Goal: Use online tool/utility

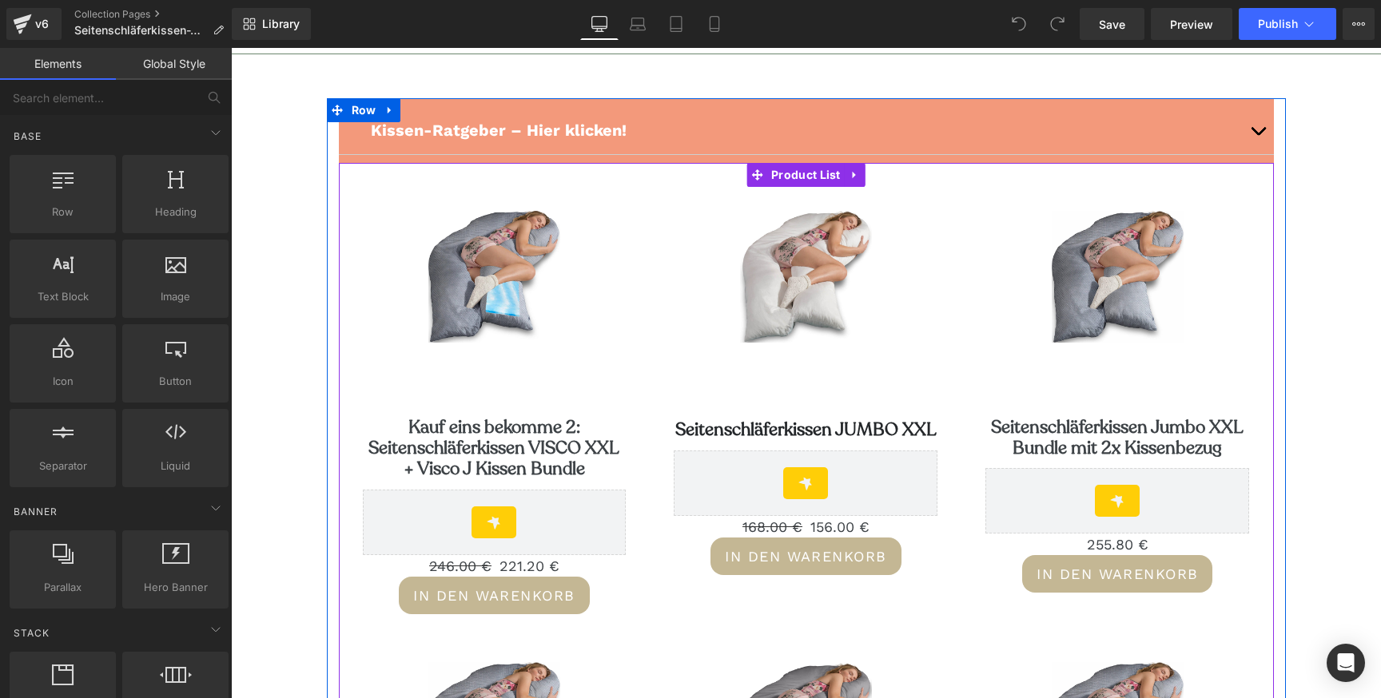
scroll to position [108, 0]
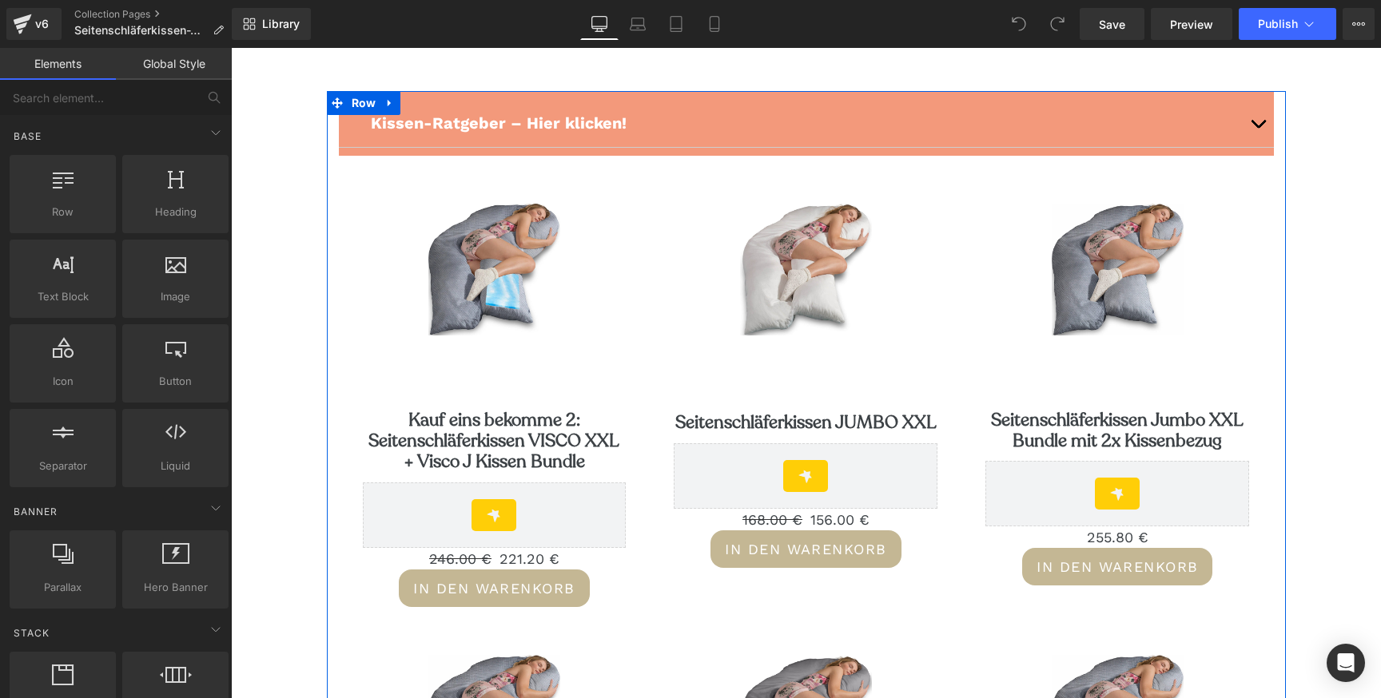
click at [650, 135] on div "Kissen-Ratgeber – Hier klicken! Text Block" at bounding box center [806, 123] width 935 height 49
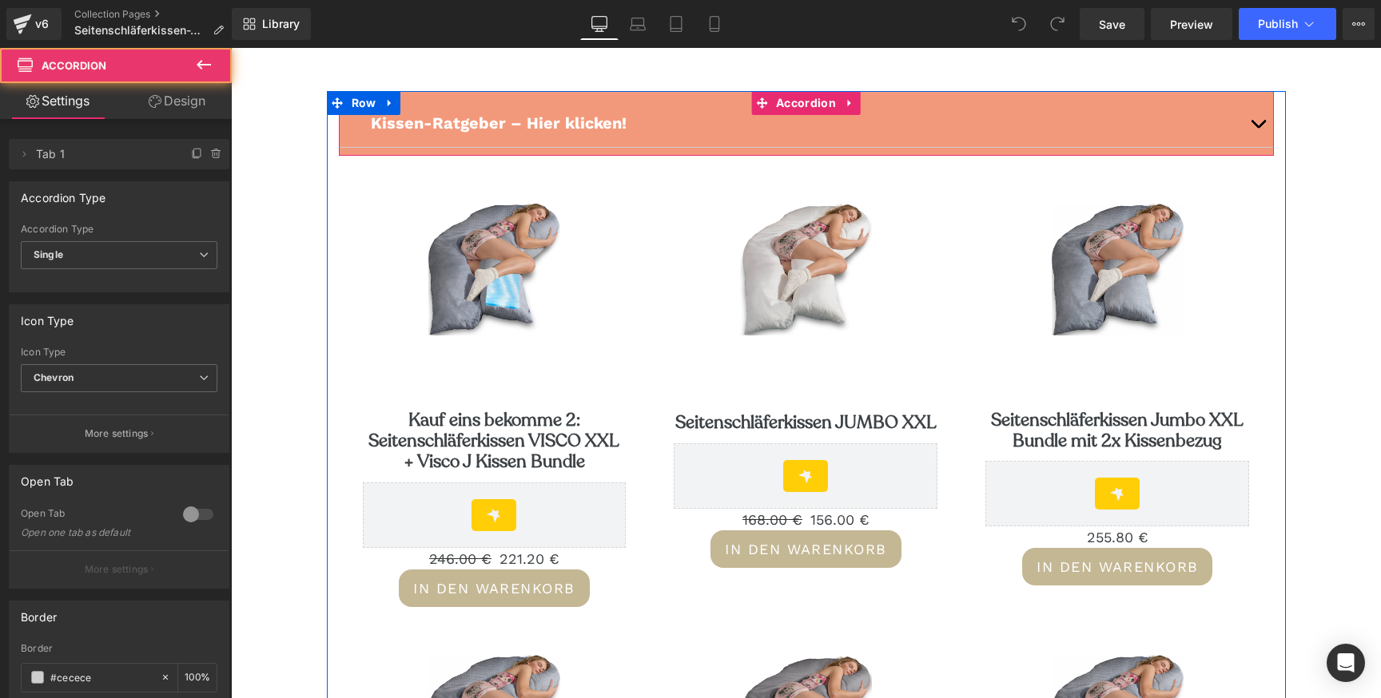
click at [616, 99] on div "Kissen-Ratgeber – Hier klicken! Text Block" at bounding box center [806, 123] width 935 height 49
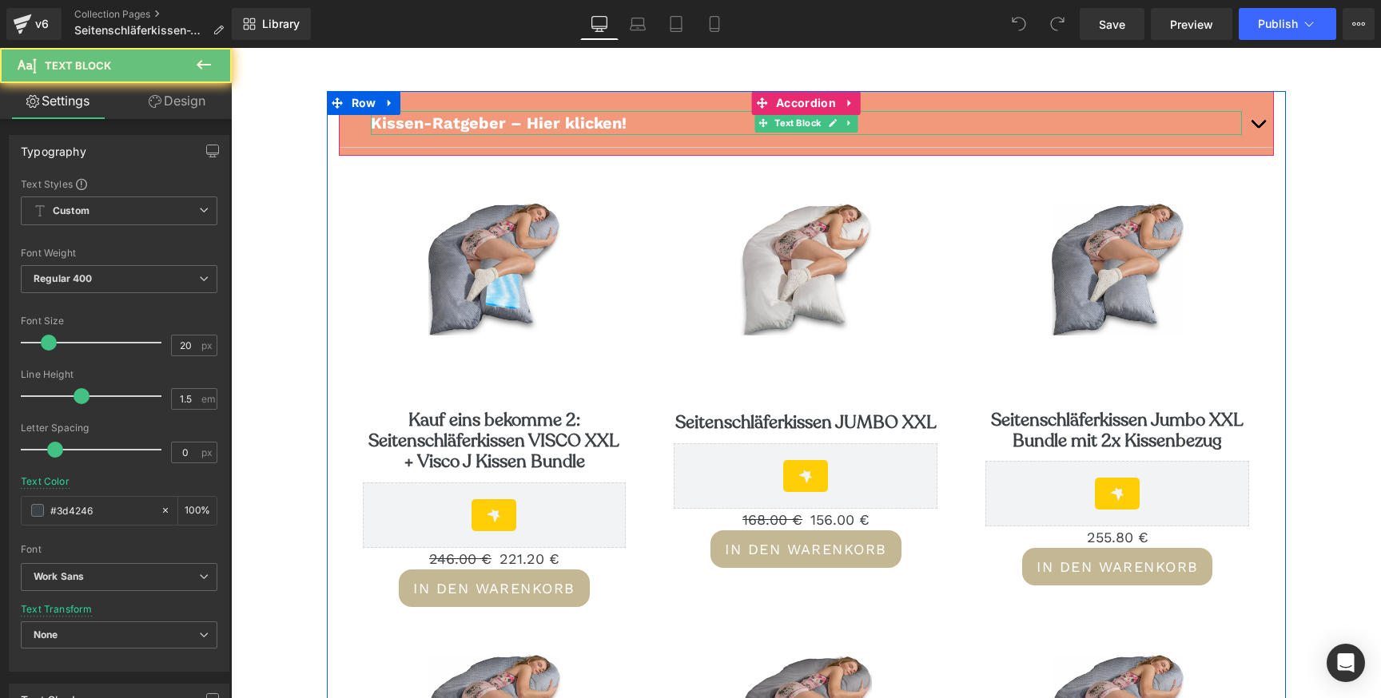
click at [684, 124] on p "Kissen-Ratgeber – Hier klicken!" at bounding box center [806, 123] width 871 height 24
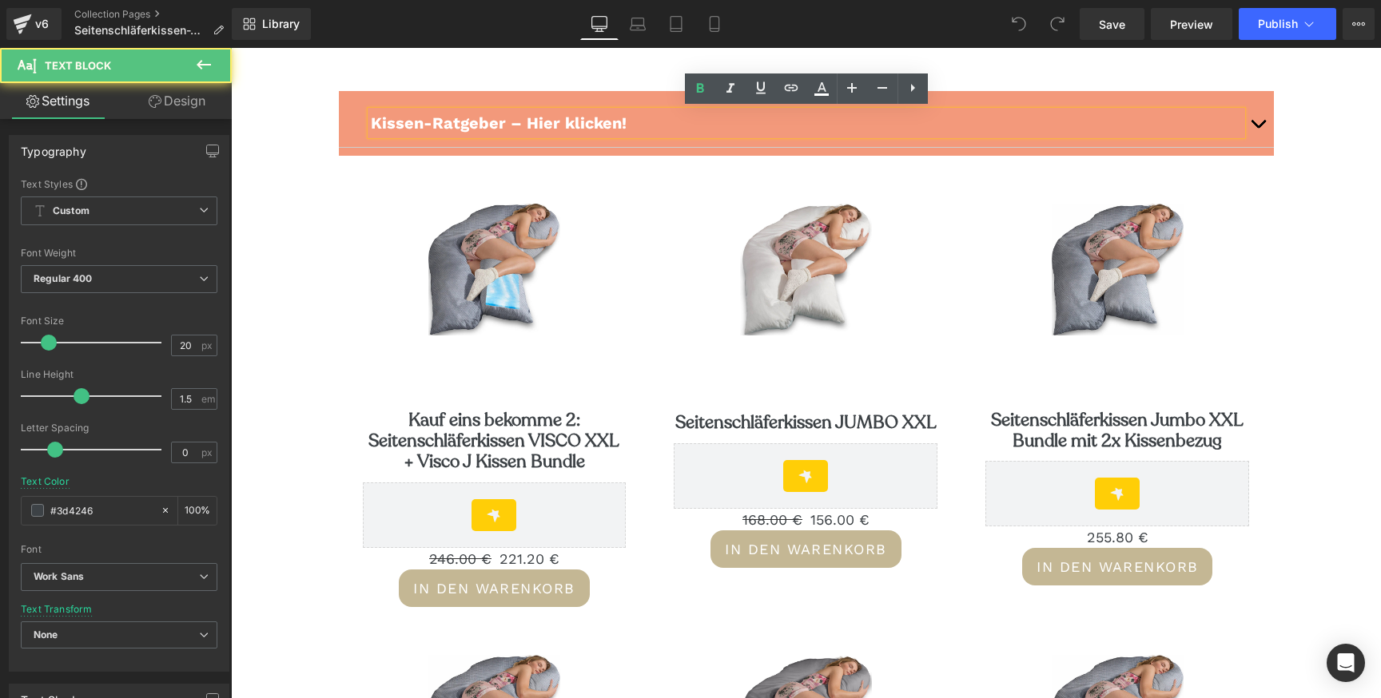
click at [684, 124] on p "Kissen-Ratgeber – Hier klicken!" at bounding box center [806, 123] width 871 height 24
click at [1258, 128] on span "button" at bounding box center [1258, 128] width 0 height 0
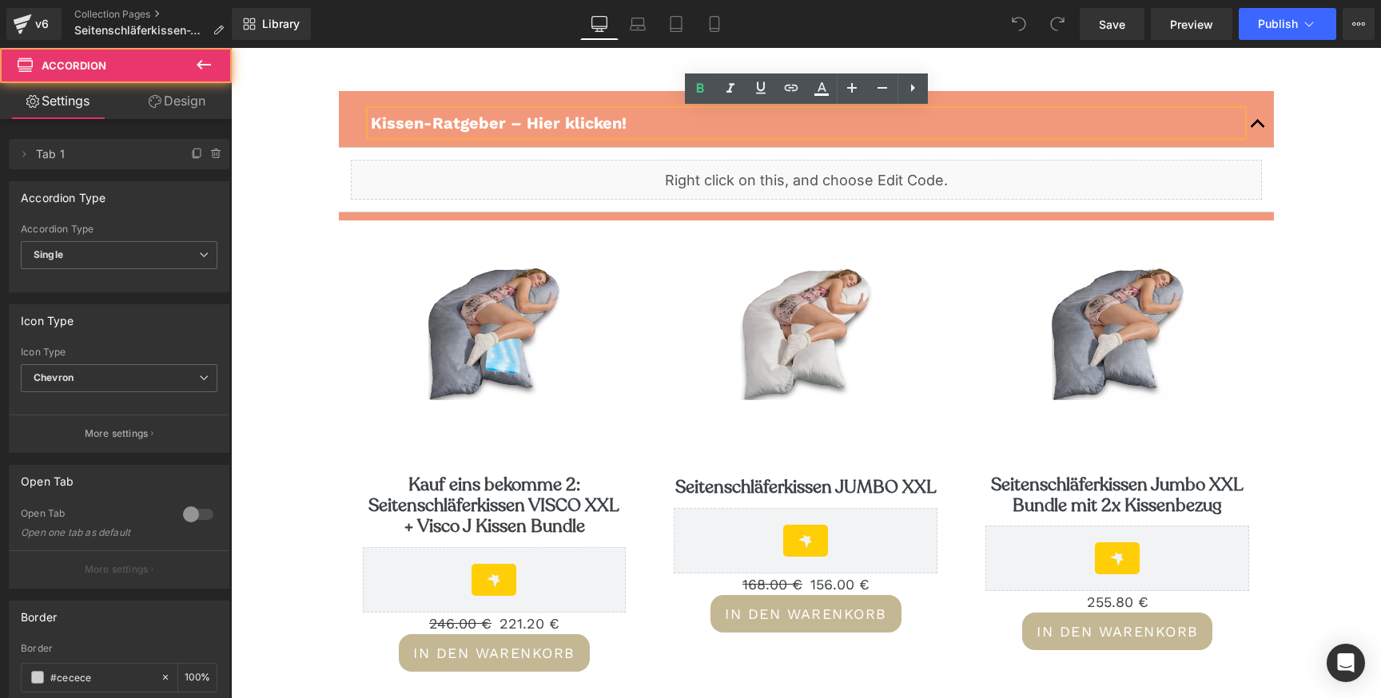
click at [1262, 123] on button "button" at bounding box center [1258, 123] width 32 height 48
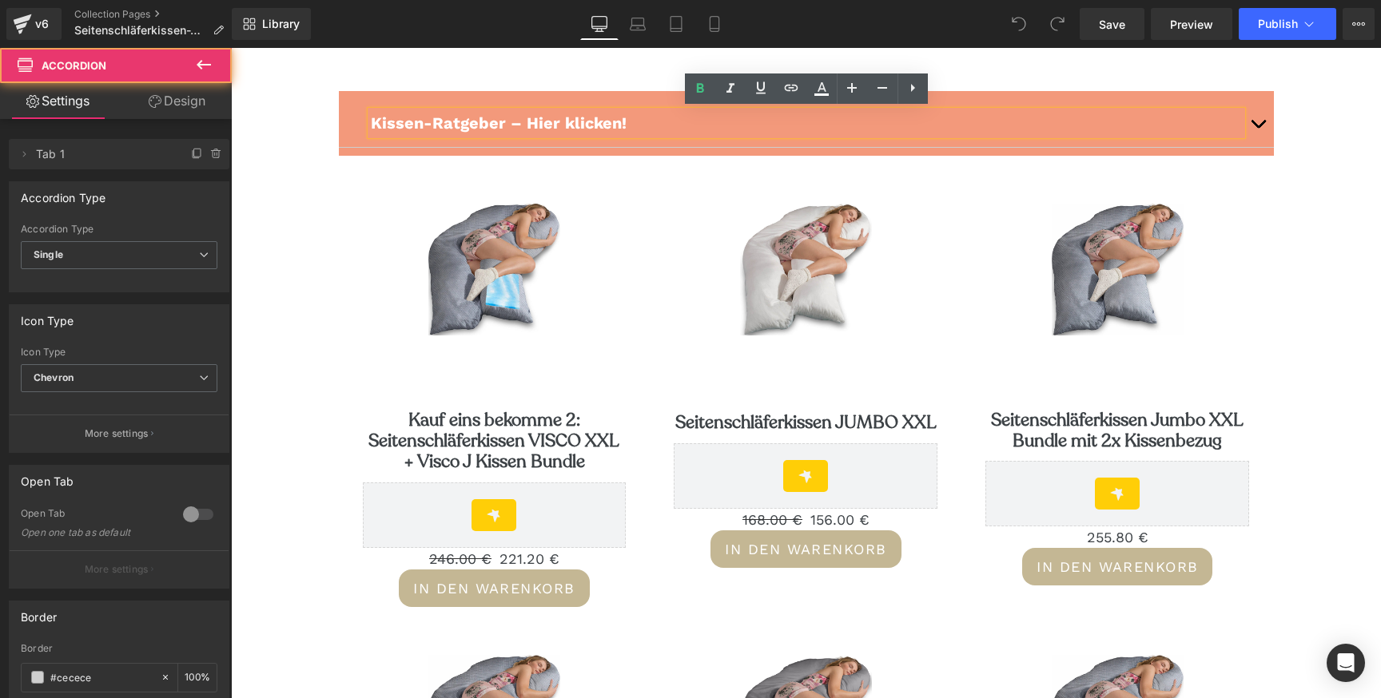
click at [1258, 128] on span "button" at bounding box center [1258, 128] width 0 height 0
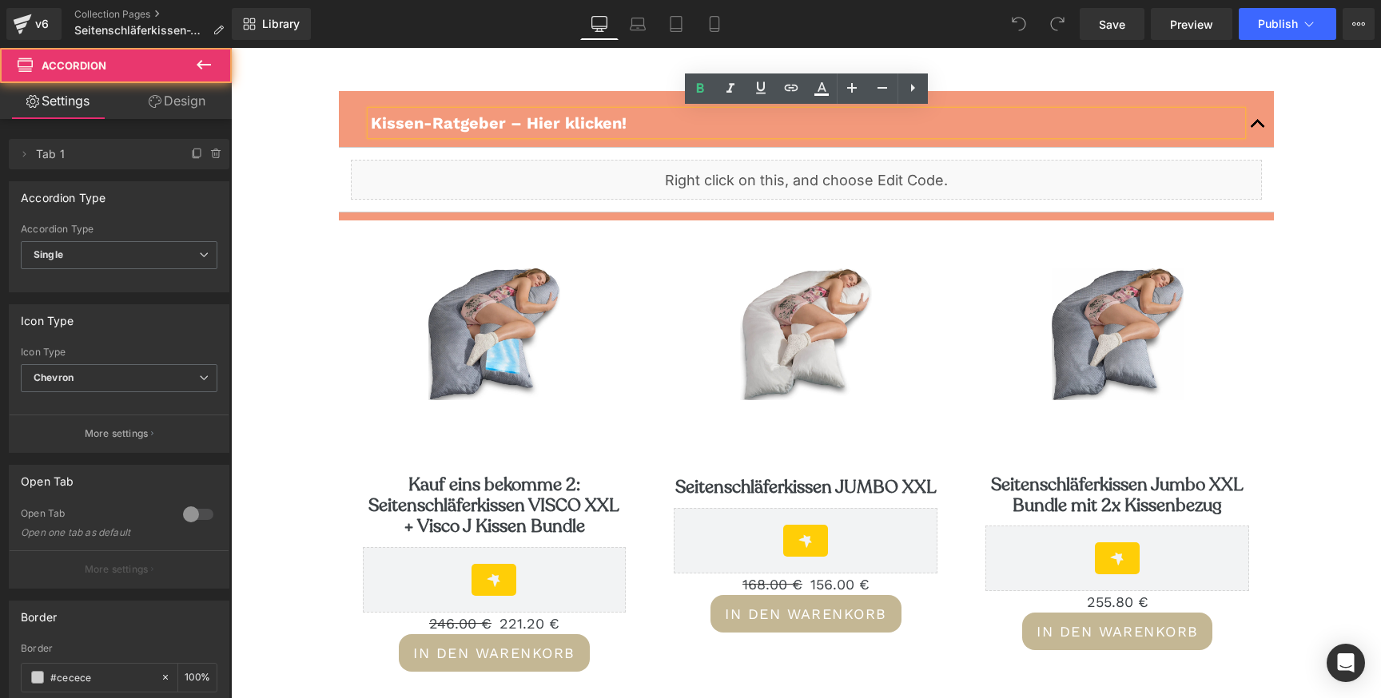
click at [1255, 125] on button "button" at bounding box center [1258, 123] width 32 height 48
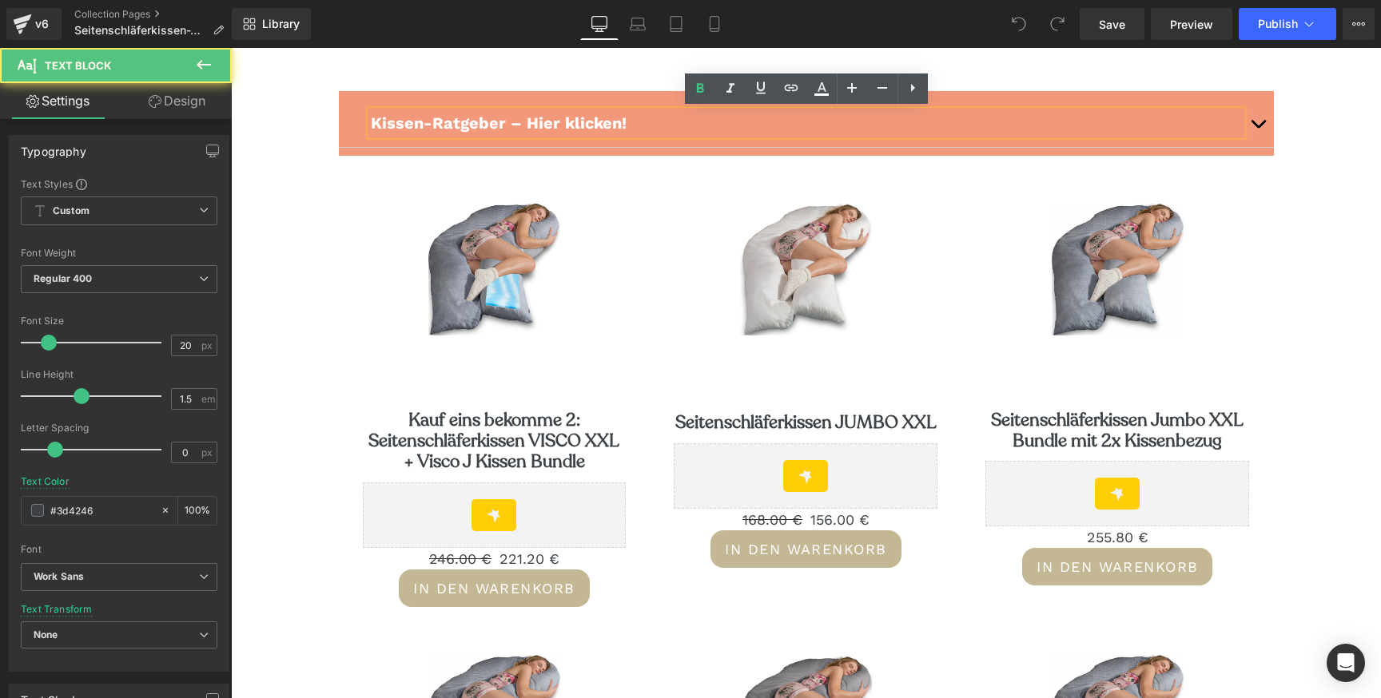
click at [658, 125] on p "Kissen-Ratgeber – Hier klicken!" at bounding box center [806, 123] width 871 height 24
click at [636, 100] on div "Kissen-Ratgeber – Hier klicken! Text Block" at bounding box center [806, 123] width 935 height 49
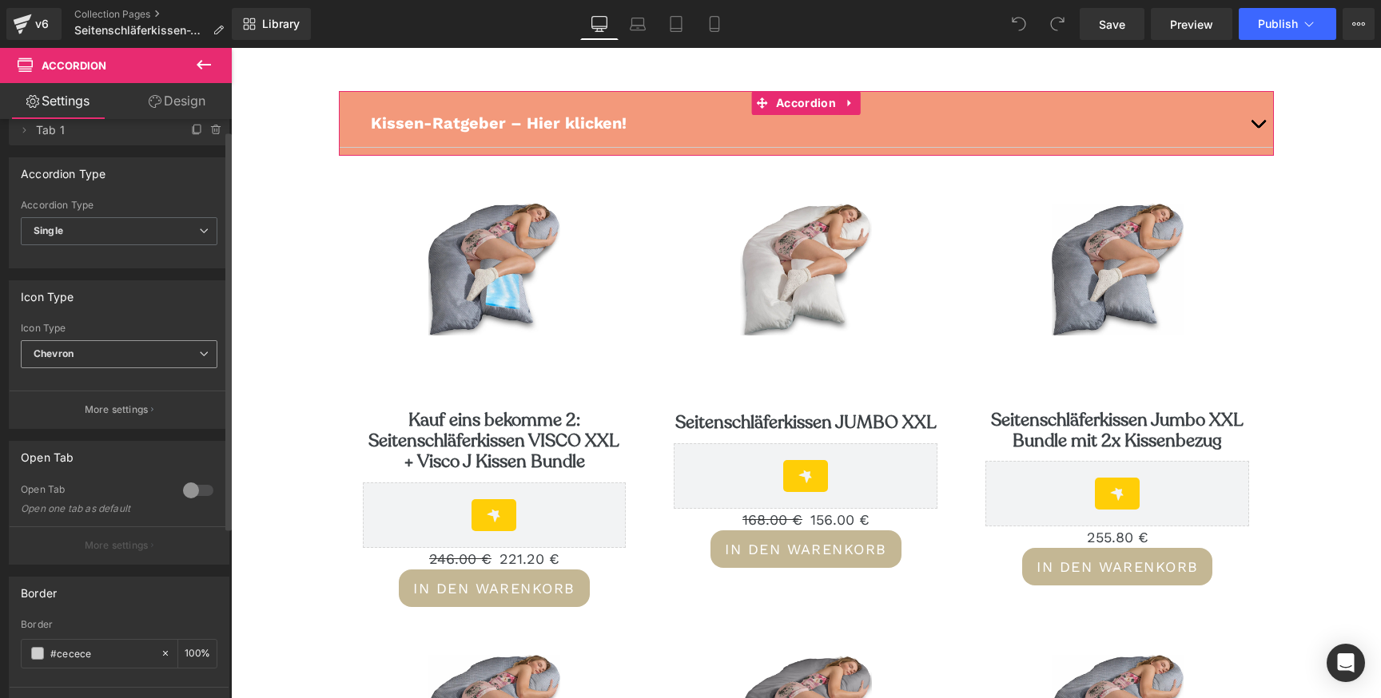
scroll to position [0, 0]
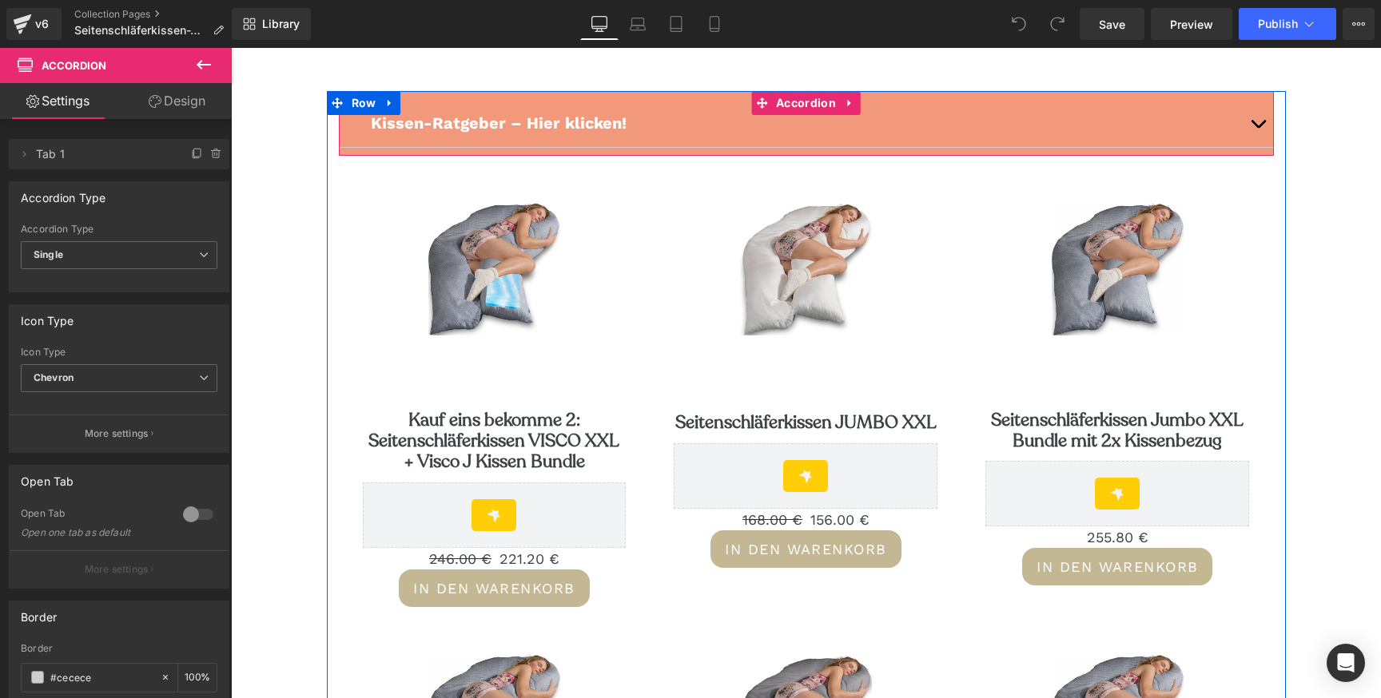
click at [446, 97] on div "Kissen-Ratgeber – Hier klicken! Text Block Liquid Accordion" at bounding box center [806, 123] width 935 height 65
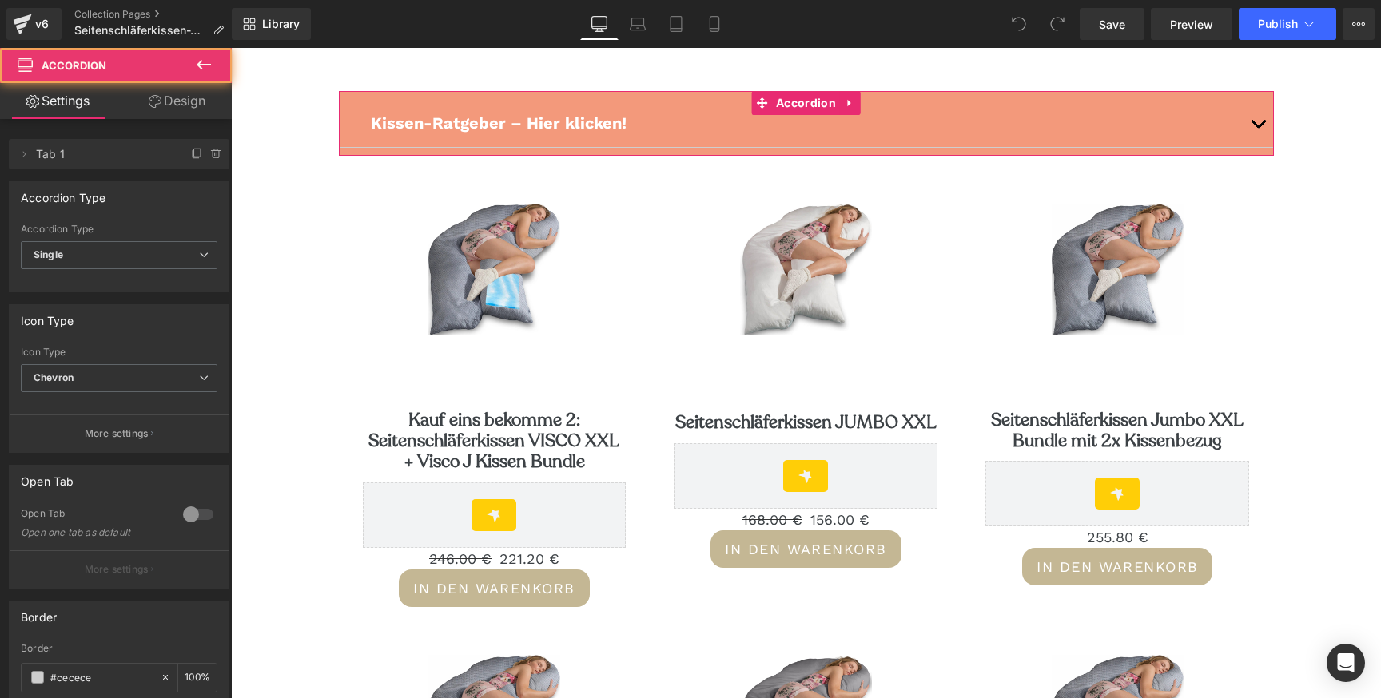
click at [185, 106] on link "Design" at bounding box center [177, 101] width 116 height 36
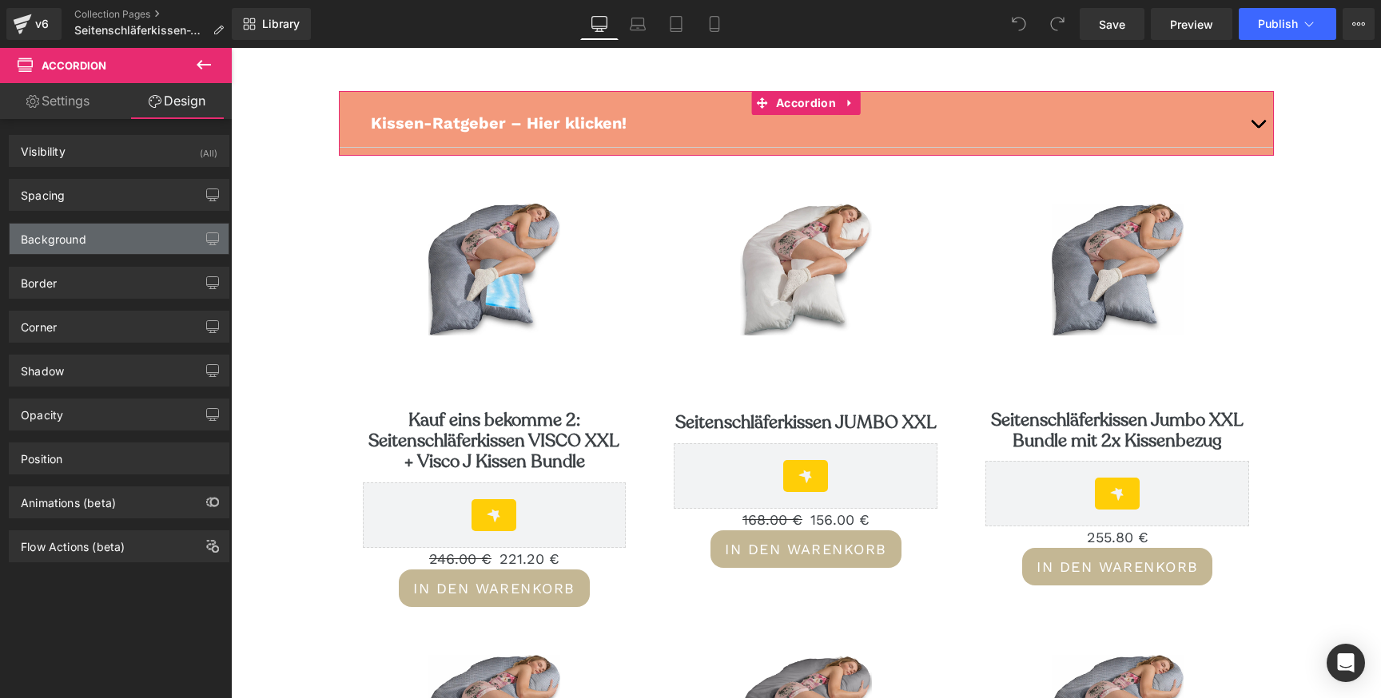
click at [129, 235] on div "Background" at bounding box center [119, 239] width 219 height 30
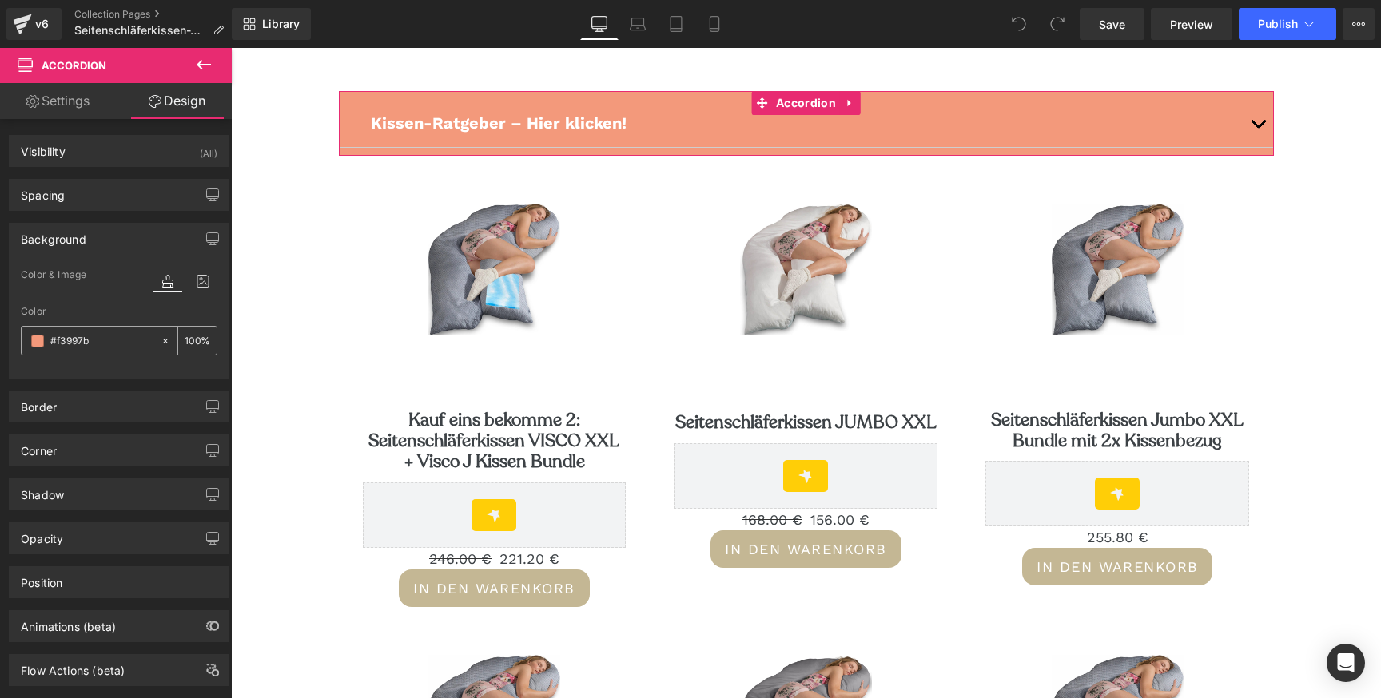
click at [108, 341] on input "text" at bounding box center [101, 341] width 102 height 18
type input "#f3997b"
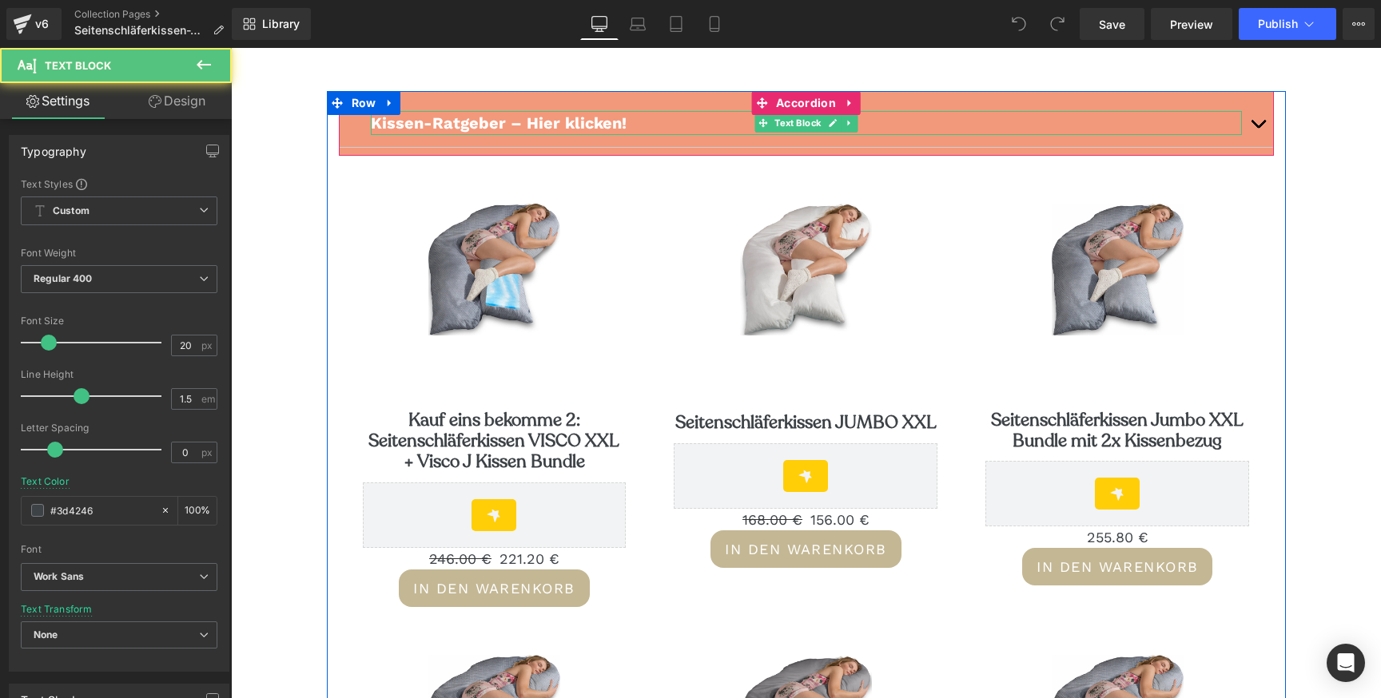
click at [445, 121] on span "Kissen-Ratgeber – Hier klicken!" at bounding box center [499, 122] width 256 height 19
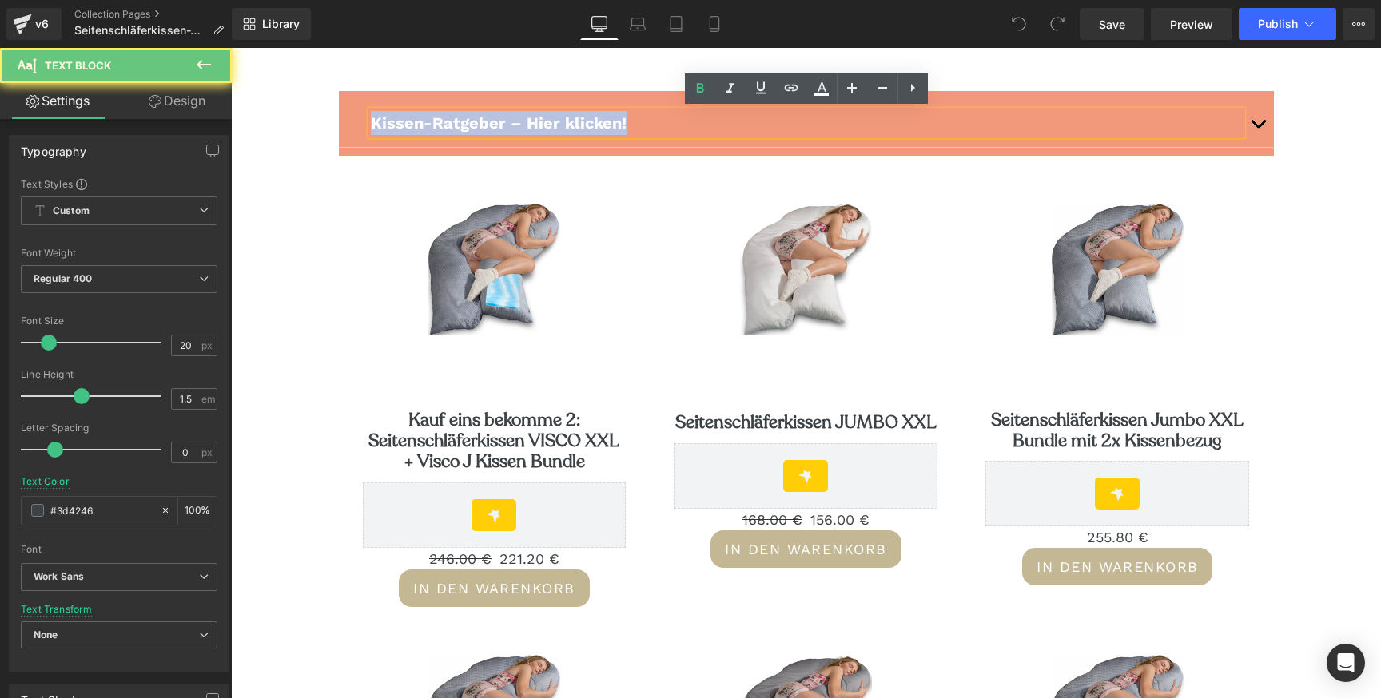
click at [445, 121] on span "Kissen-Ratgeber – Hier klicken!" at bounding box center [499, 122] width 256 height 19
copy span "Kissen-Ratgeber – Hier klicken!"
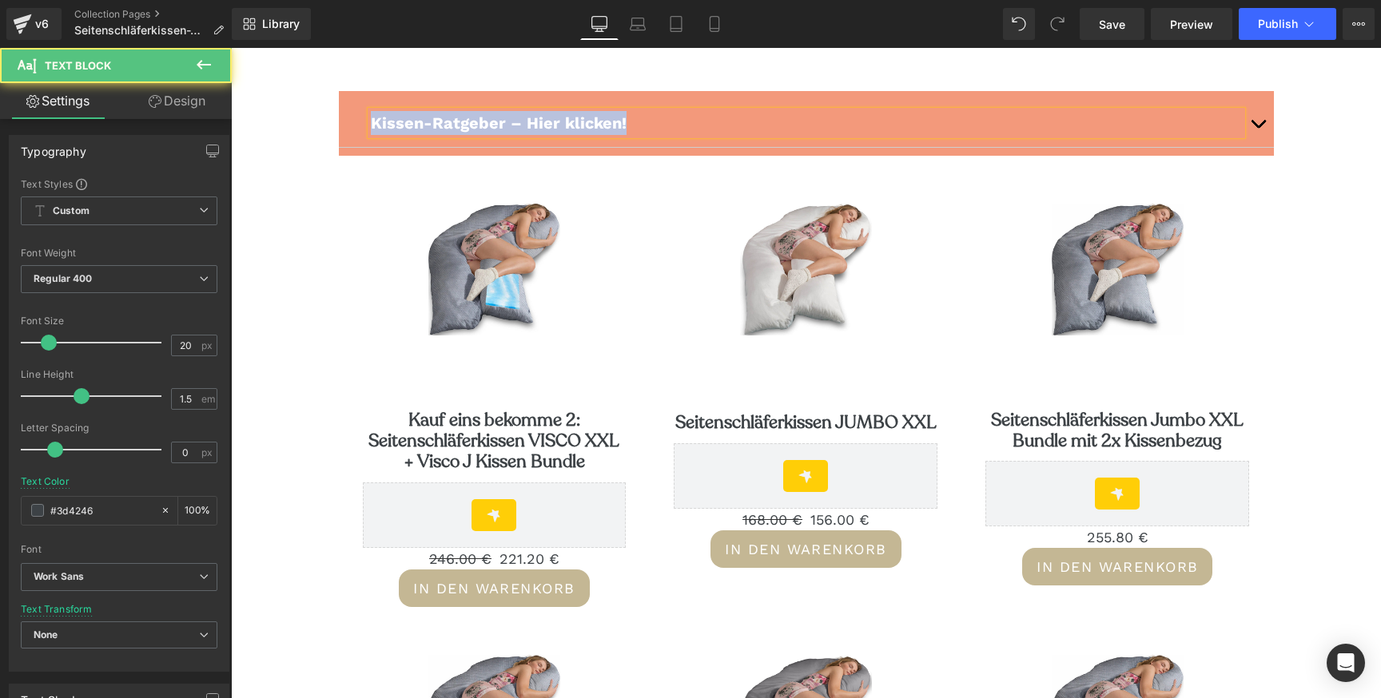
click at [709, 111] on p "Kissen-Ratgeber – Hier klicken!" at bounding box center [806, 123] width 871 height 24
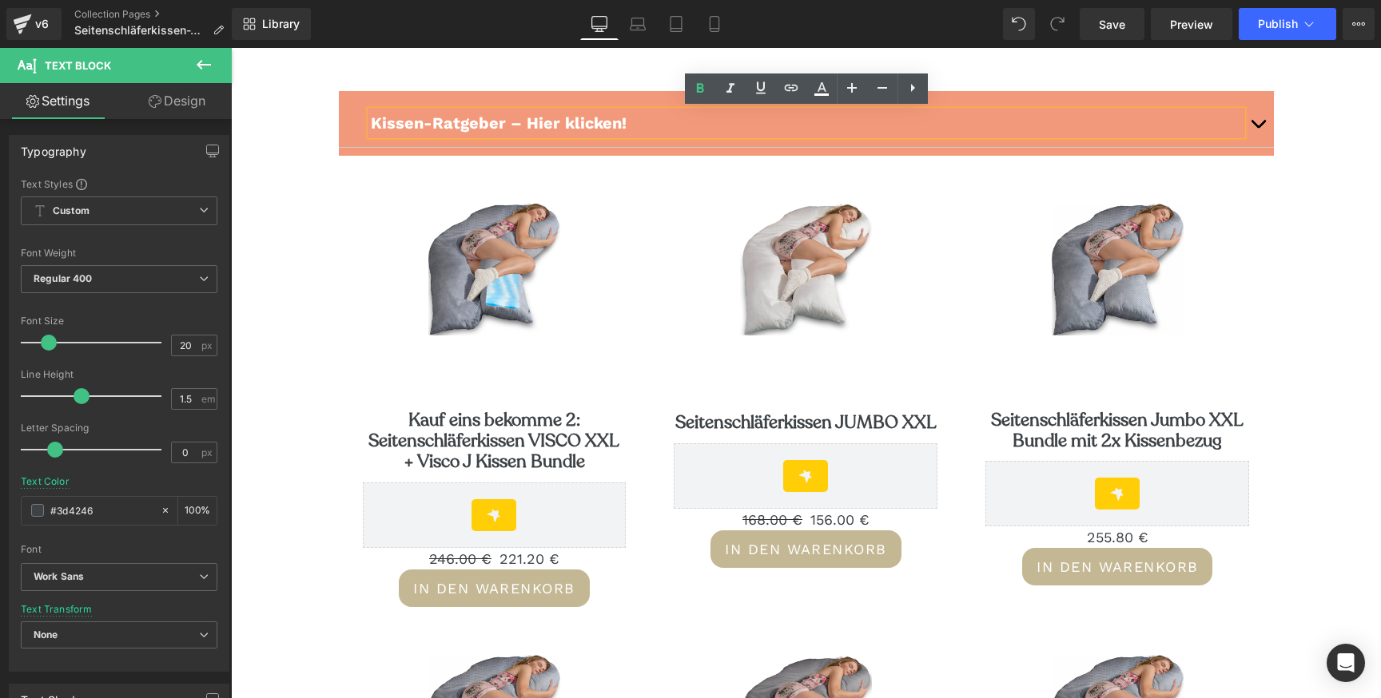
click at [1259, 127] on button "button" at bounding box center [1258, 123] width 32 height 48
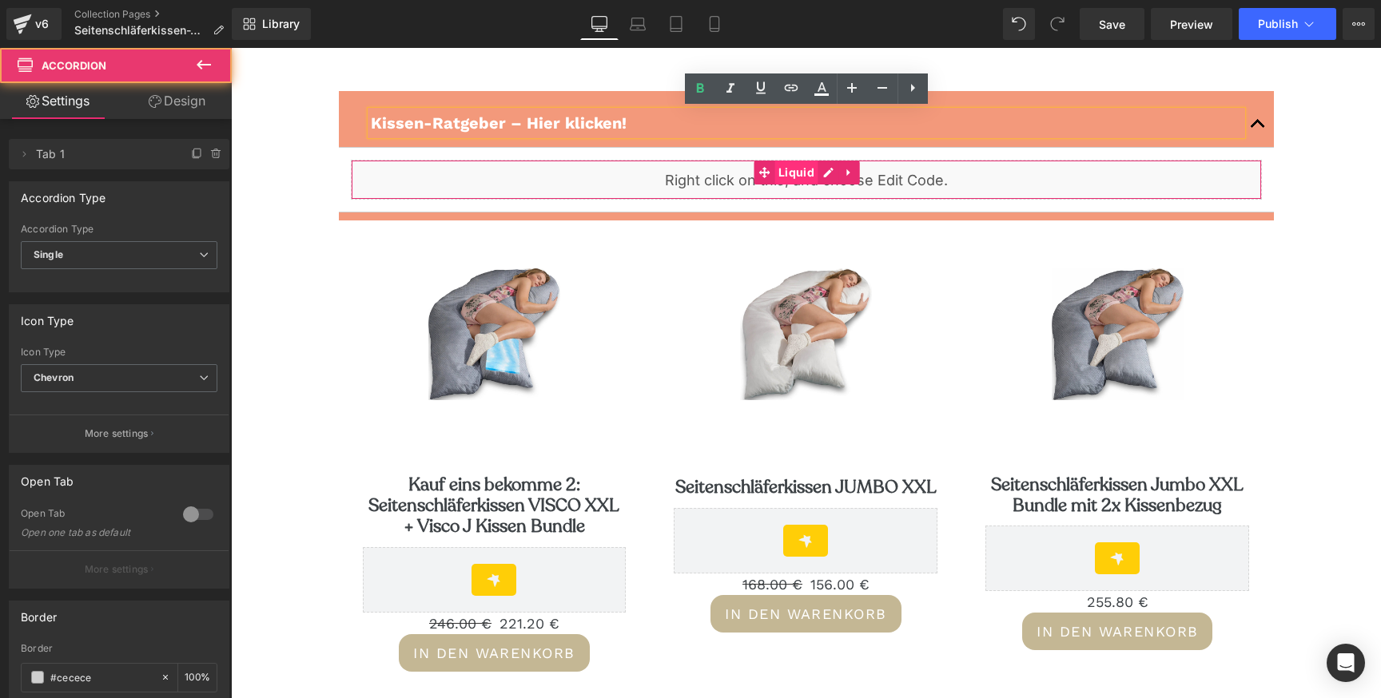
click at [801, 183] on span "Liquid" at bounding box center [796, 173] width 44 height 24
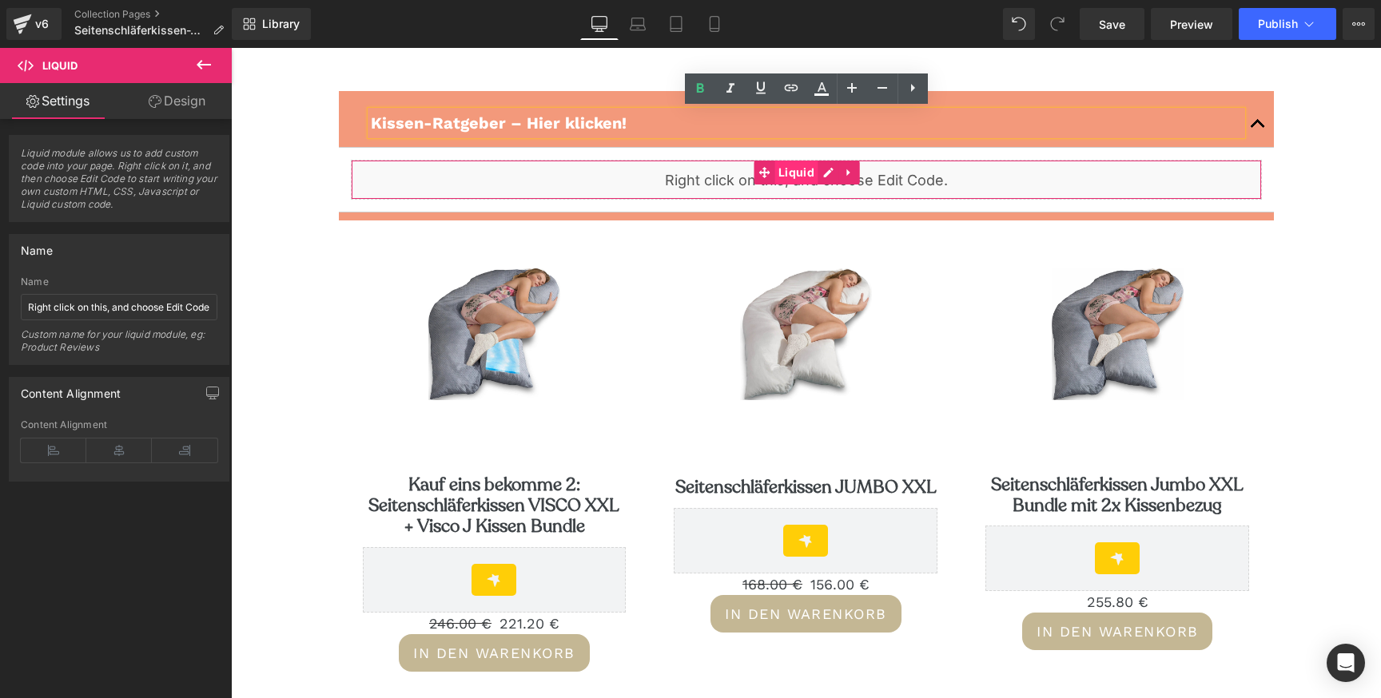
click at [801, 183] on span "Liquid" at bounding box center [796, 173] width 44 height 24
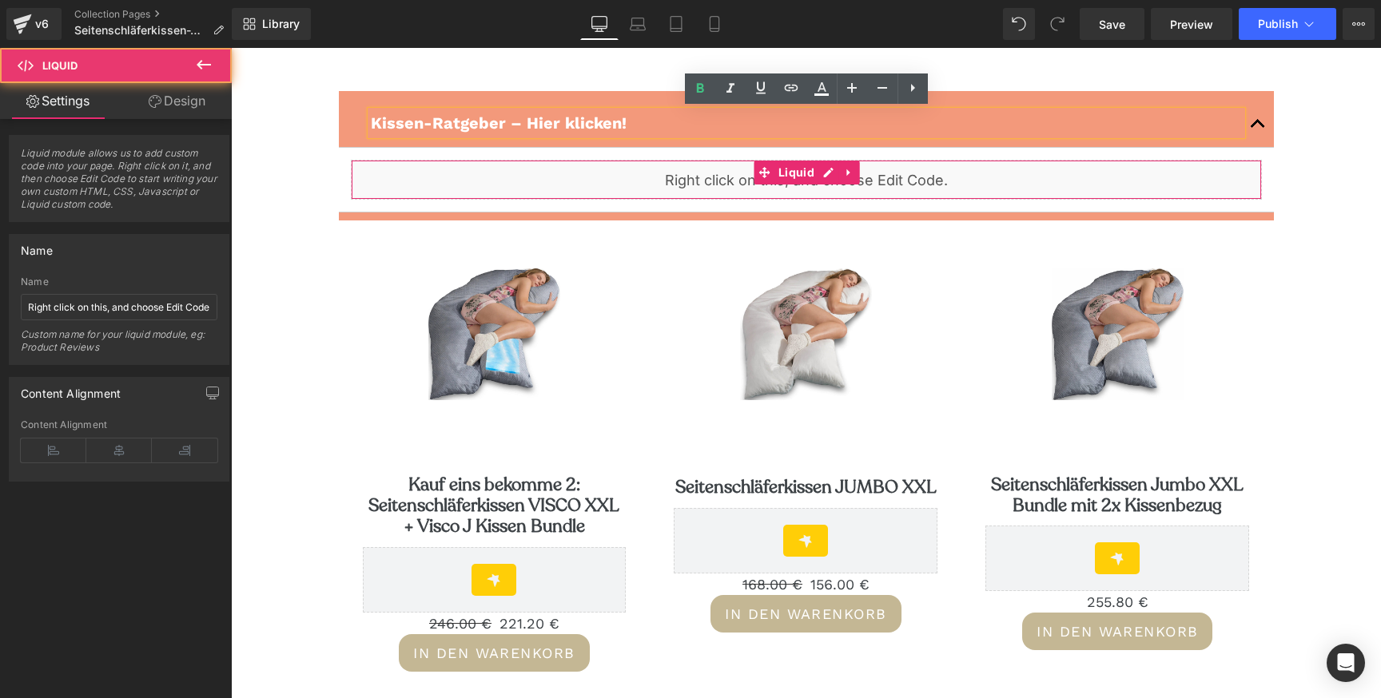
click at [576, 176] on div "Liquid" at bounding box center [806, 180] width 911 height 40
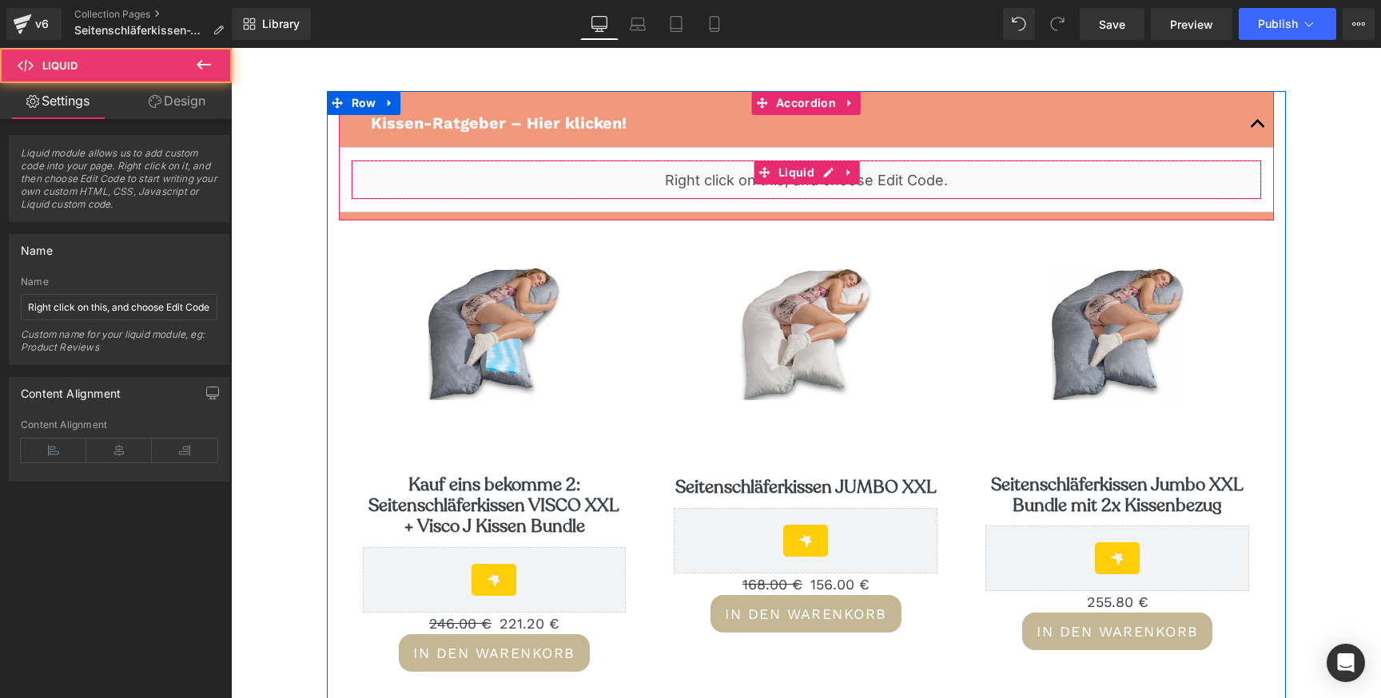
click at [685, 178] on div "Liquid" at bounding box center [806, 180] width 911 height 40
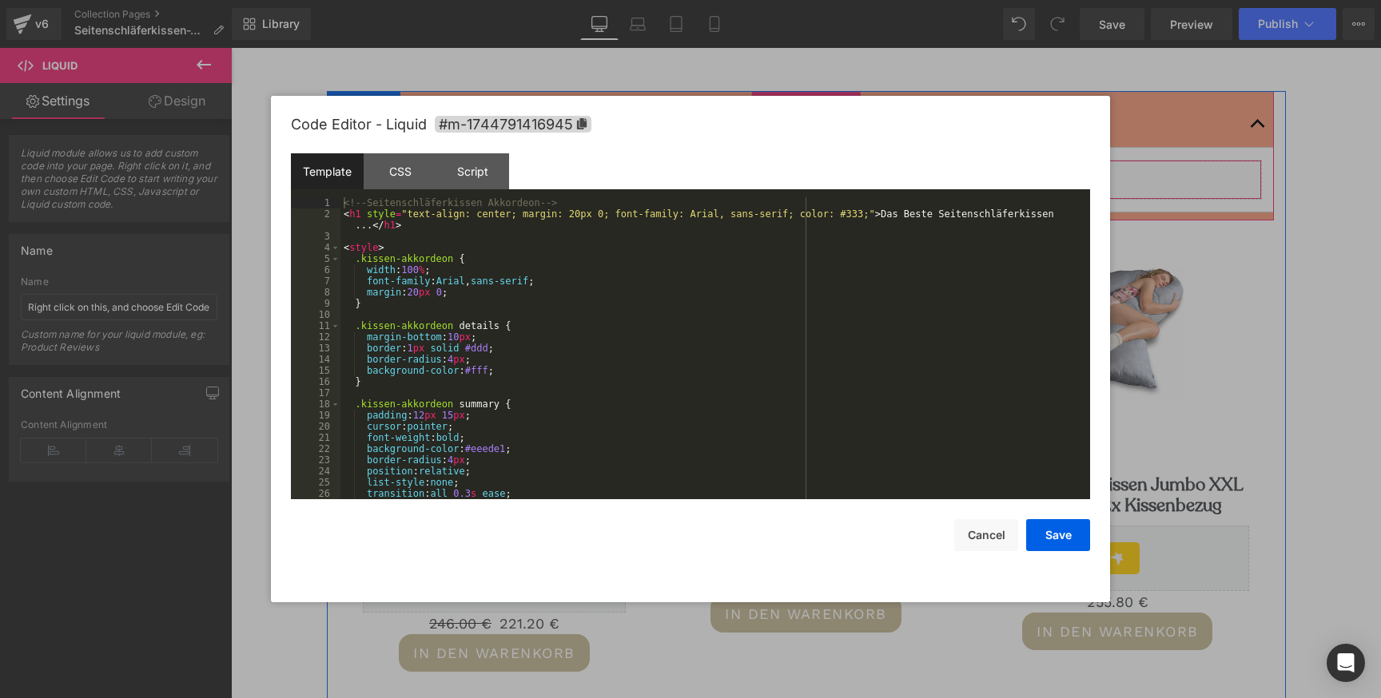
click at [829, 173] on div "Liquid" at bounding box center [806, 180] width 911 height 40
click at [367, 217] on div "<!-- Seitenschläferkissen Akkordeon --> < h1 style = "text-align: center; margi…" at bounding box center [711, 359] width 743 height 324
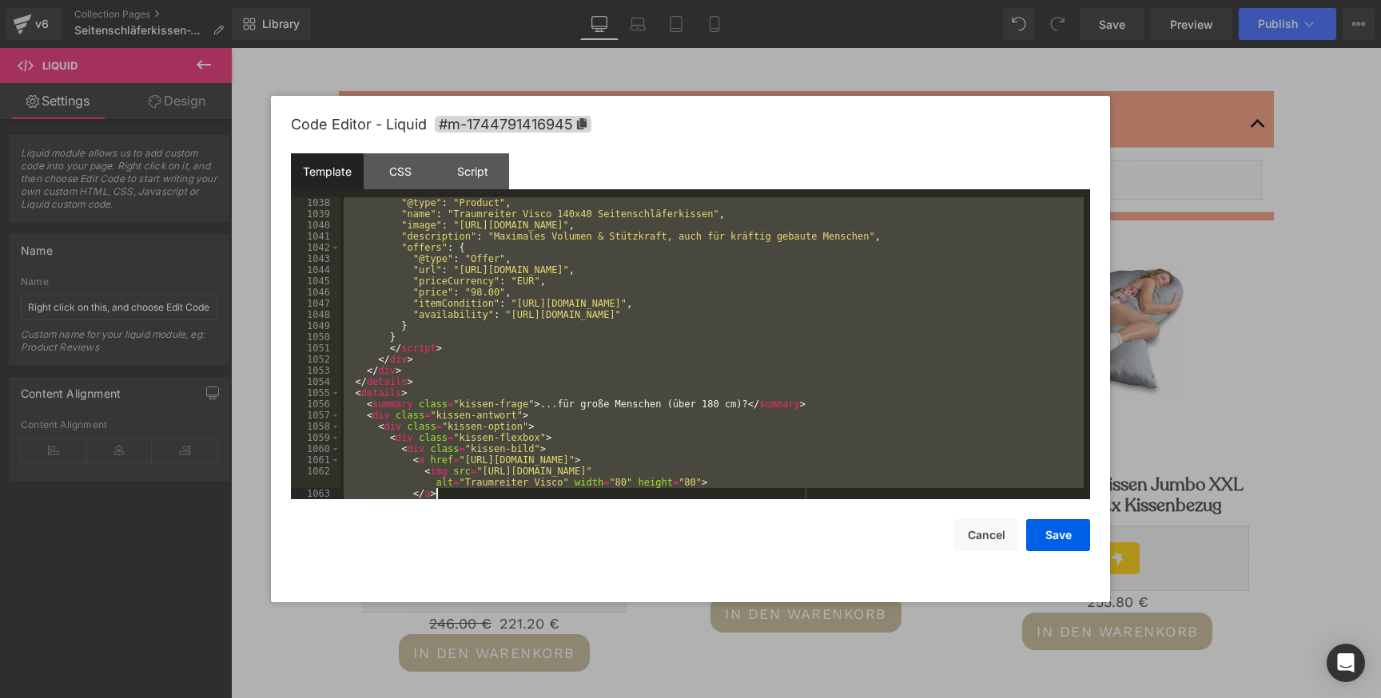
scroll to position [13132, 0]
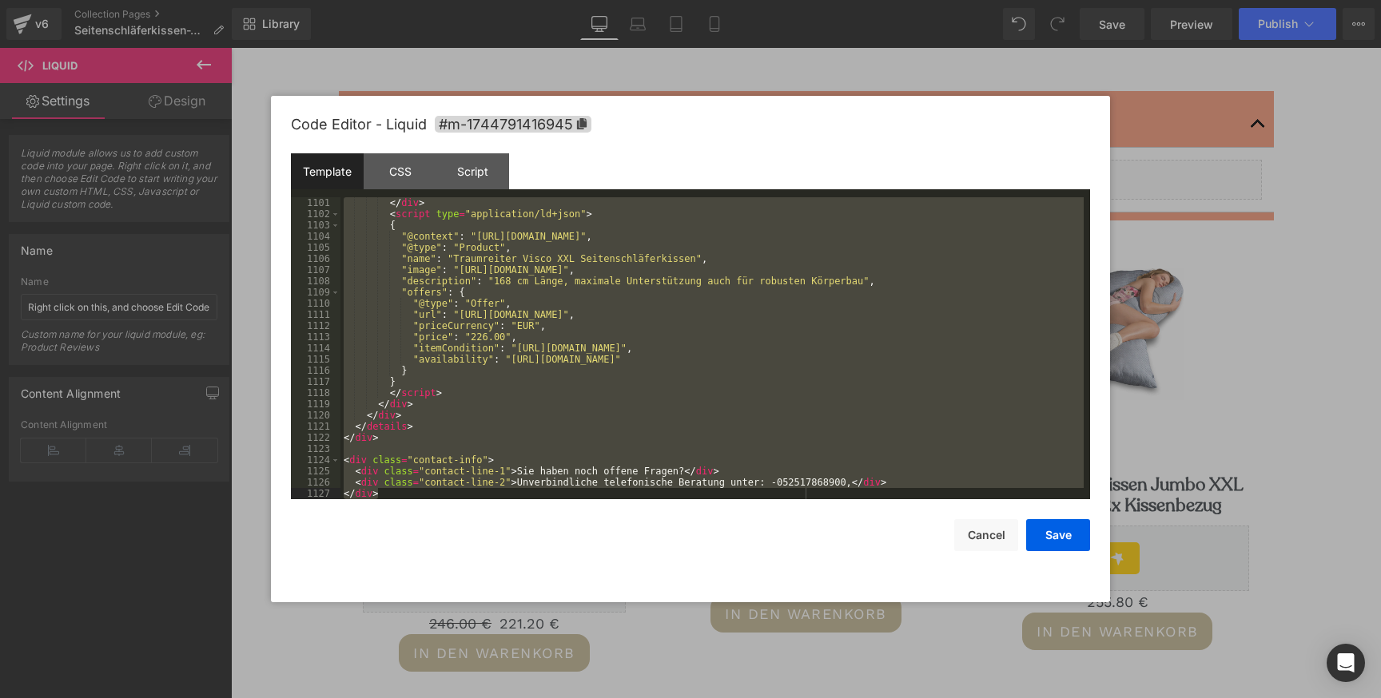
drag, startPoint x: 344, startPoint y: 201, endPoint x: 496, endPoint y: 717, distance: 538.2
click at [496, 698] on html "Liquid You are previewing how the will restyle your page. You can not edit Elem…" at bounding box center [690, 349] width 1381 height 698
